Goal: Subscribe to service/newsletter

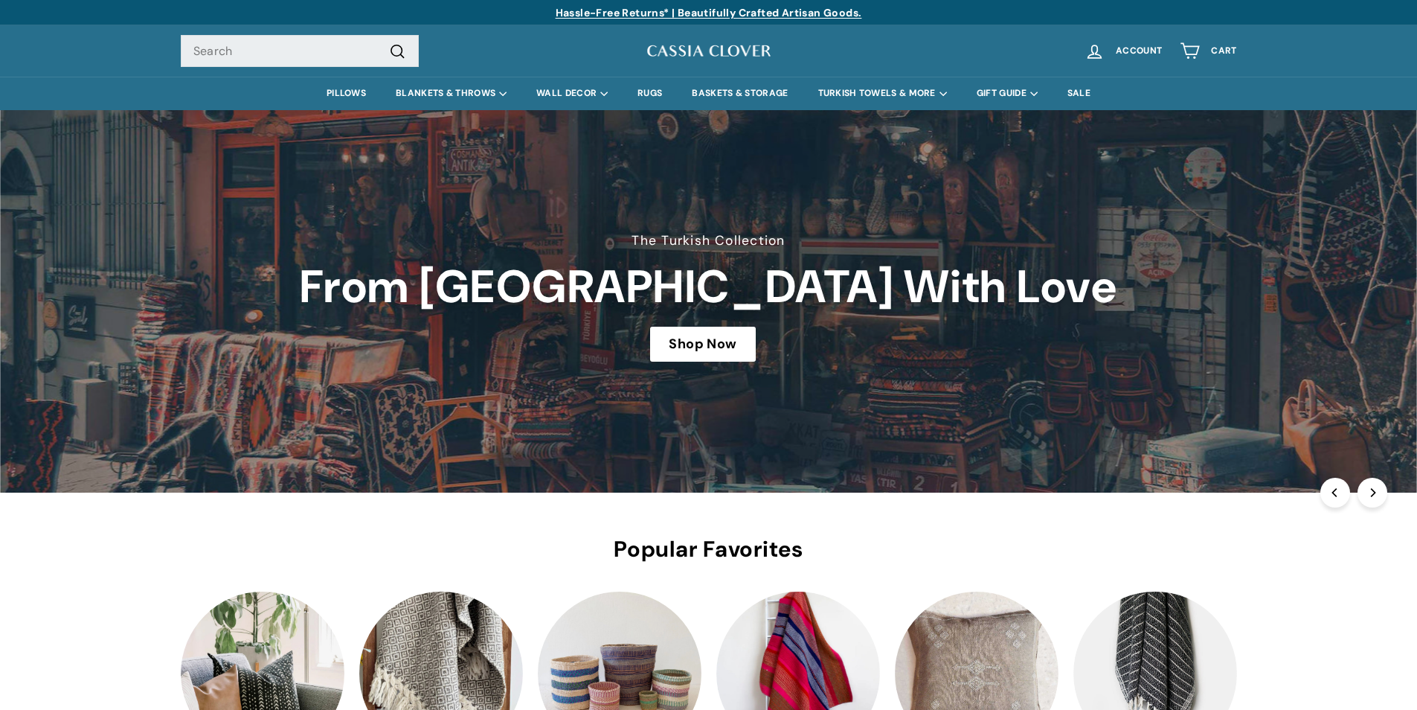
click at [728, 344] on link at bounding box center [708, 301] width 1417 height 382
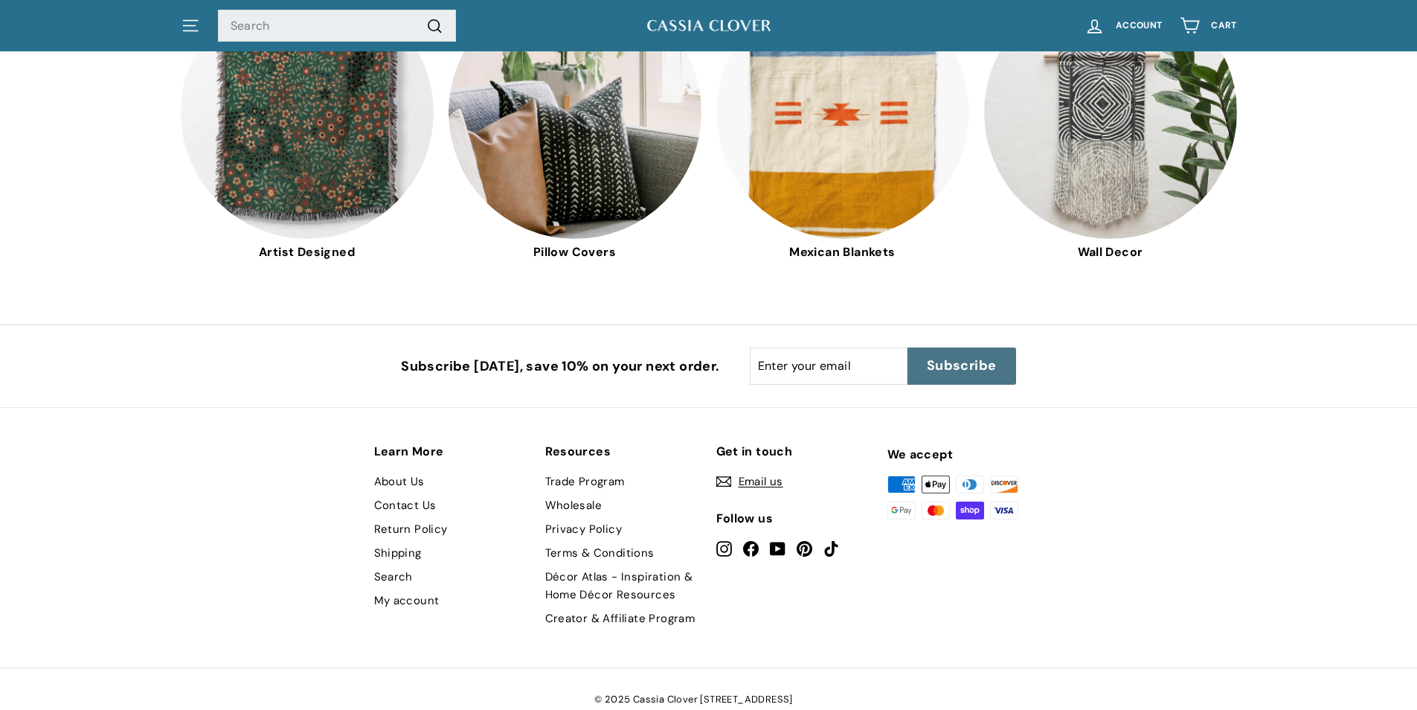
scroll to position [4240, 0]
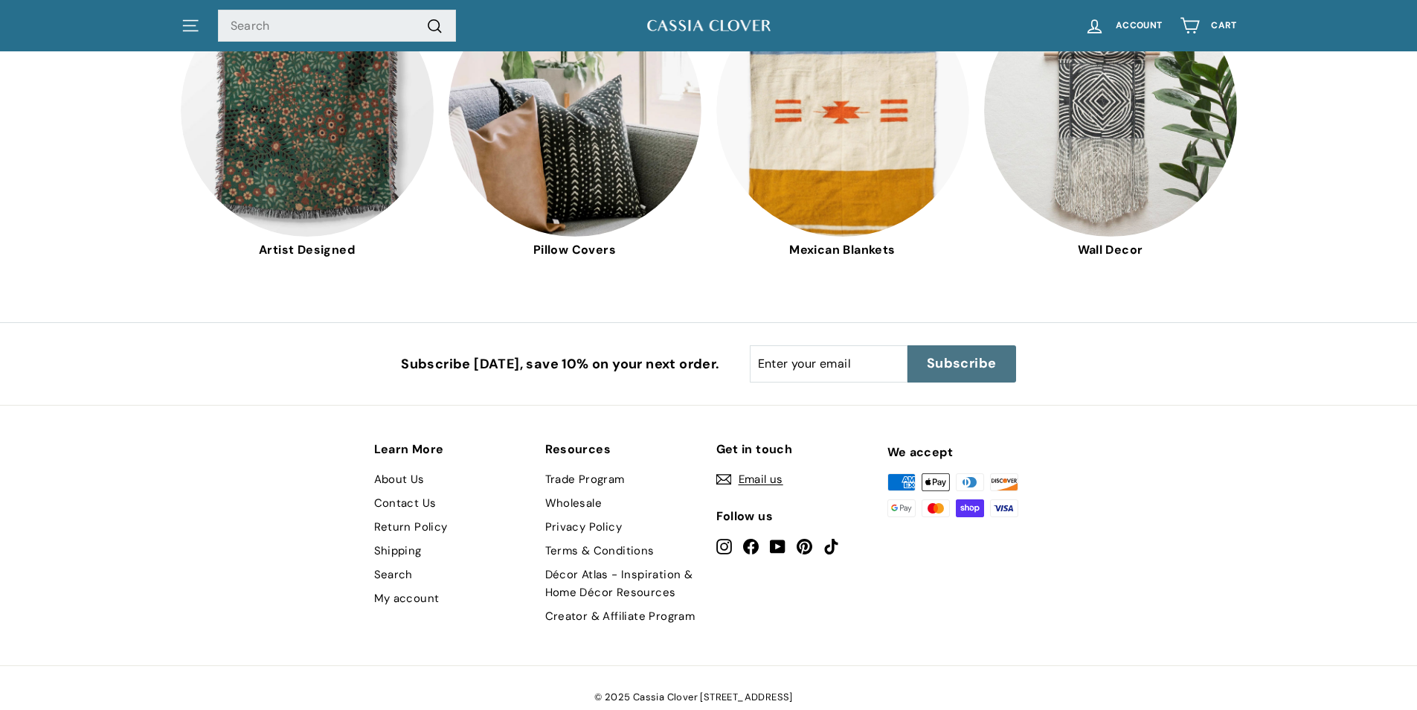
click at [961, 354] on span "Subscribe" at bounding box center [962, 363] width 70 height 19
click at [943, 345] on button "Subscribe icon-right-arrow" at bounding box center [962, 363] width 109 height 37
click at [974, 354] on span "Subscribe" at bounding box center [962, 363] width 70 height 19
click at [942, 354] on span "Subscribe" at bounding box center [962, 363] width 70 height 19
click at [945, 354] on span "Subscribe" at bounding box center [962, 363] width 70 height 19
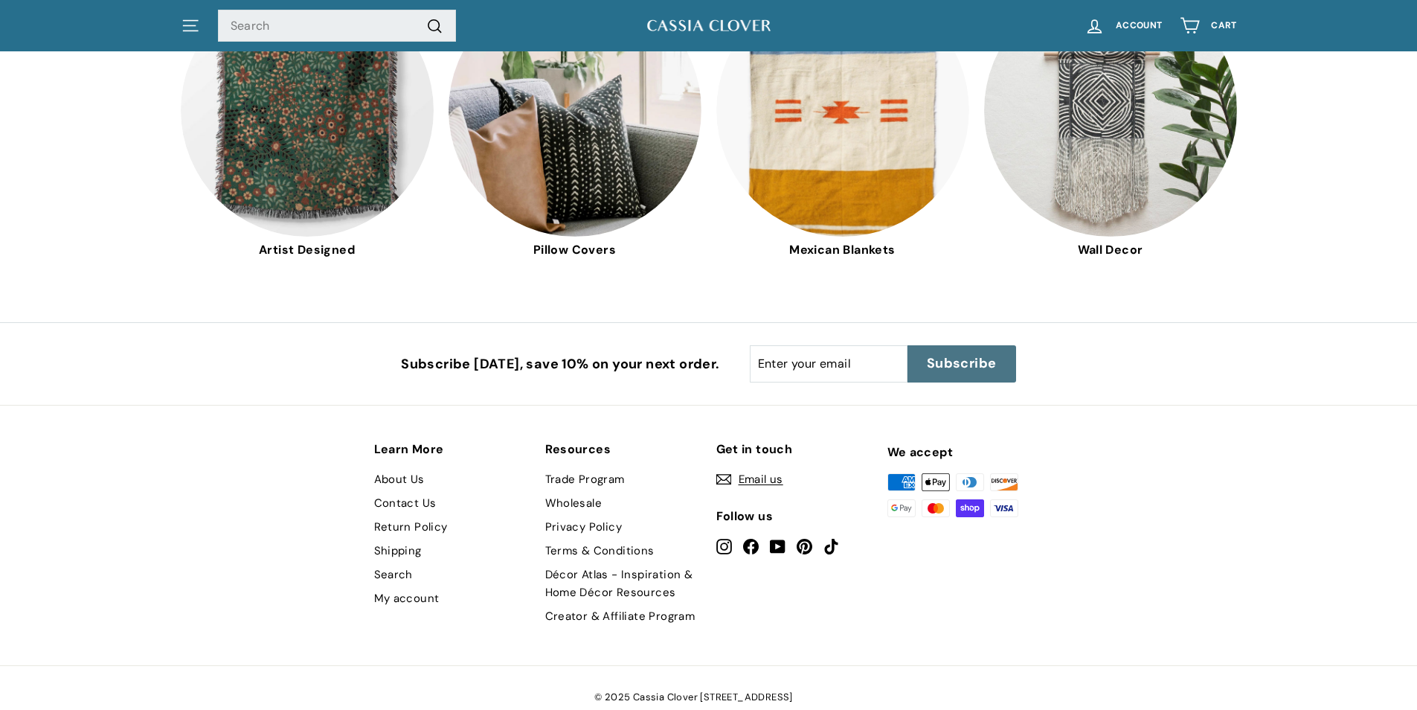
click at [979, 359] on button "Subscribe icon-right-arrow" at bounding box center [962, 363] width 109 height 37
